Goal: Transaction & Acquisition: Purchase product/service

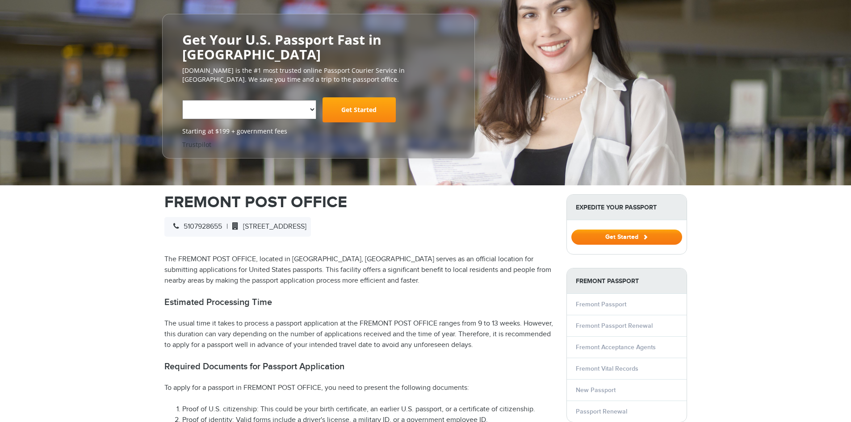
click at [605, 230] on button "Get Started" at bounding box center [626, 237] width 111 height 15
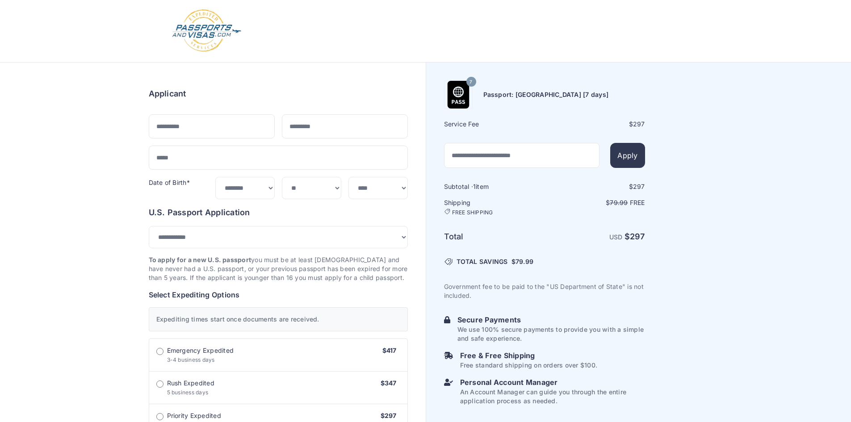
select select "***"
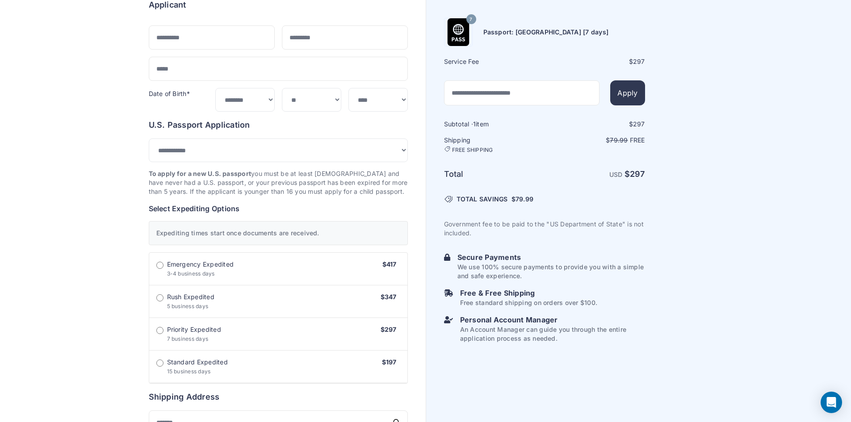
scroll to position [89, 0]
